Goal: Transaction & Acquisition: Purchase product/service

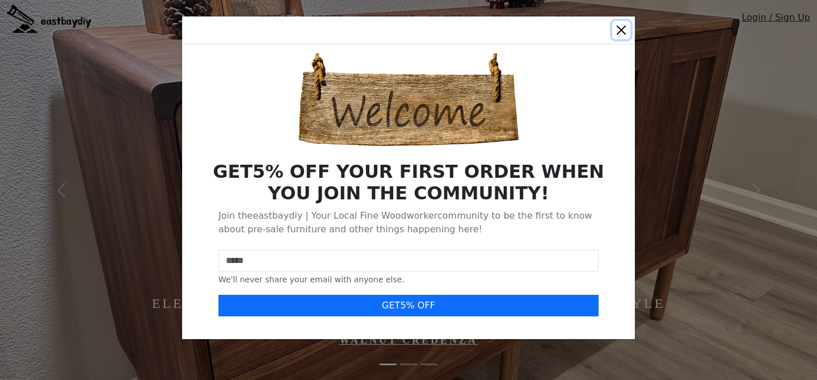
click at [620, 31] on button "Close" at bounding box center [621, 30] width 18 height 18
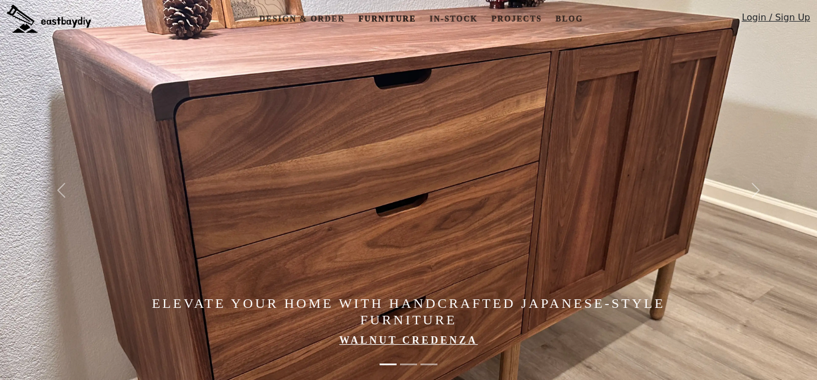
click at [407, 14] on link "Furniture" at bounding box center [387, 19] width 66 height 21
